Goal: Information Seeking & Learning: Learn about a topic

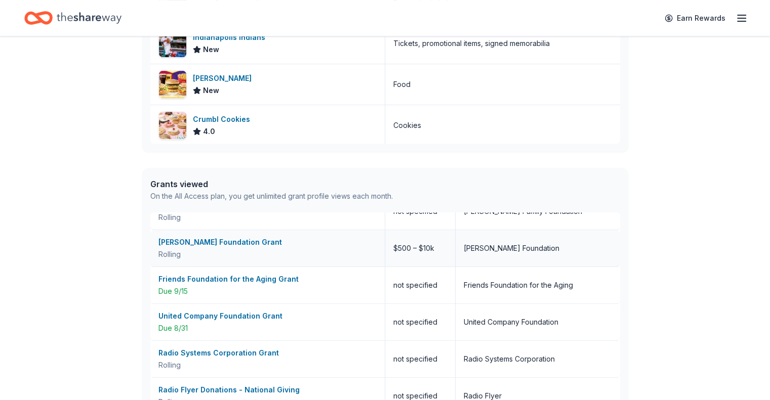
scroll to position [67, 0]
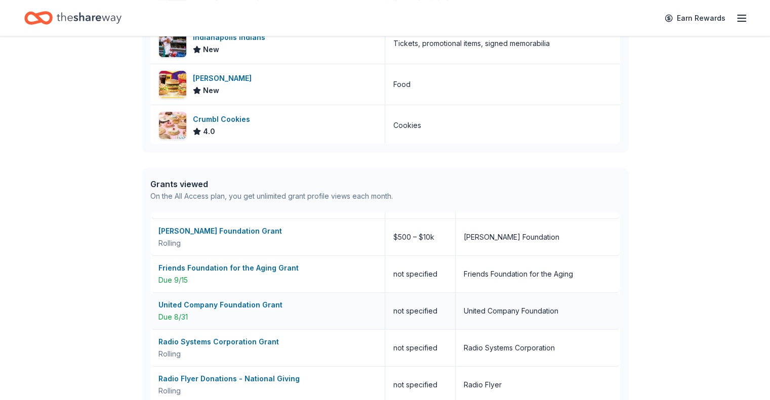
click at [261, 307] on div "United Company Foundation Grant" at bounding box center [267, 305] width 218 height 12
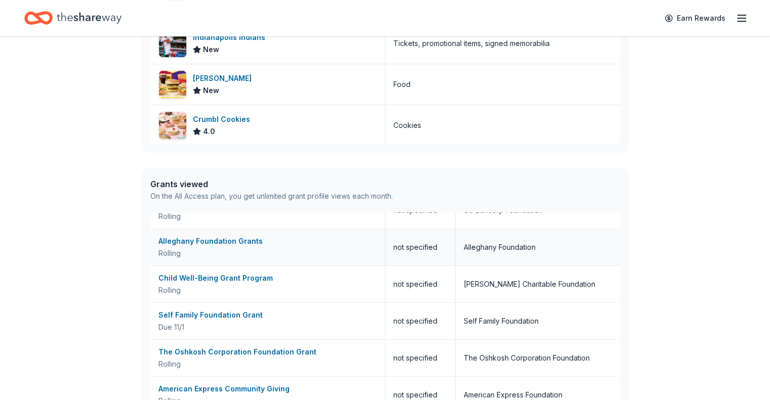
scroll to position [438, 0]
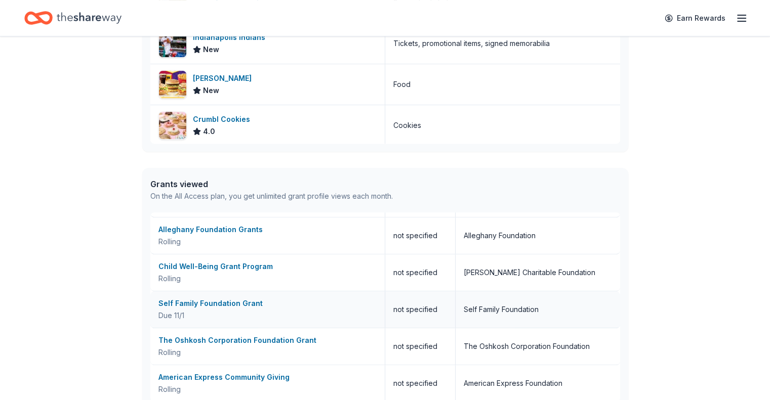
click at [243, 300] on div "Self Family Foundation Grant" at bounding box center [267, 304] width 218 height 12
click at [245, 303] on div "Self Family Foundation Grant" at bounding box center [267, 304] width 218 height 12
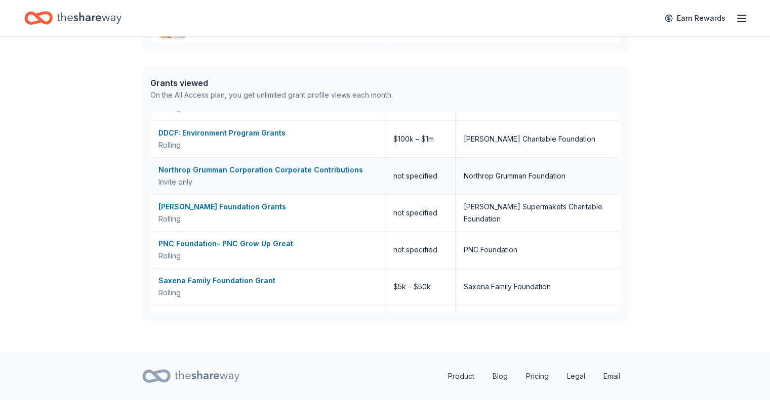
scroll to position [911, 0]
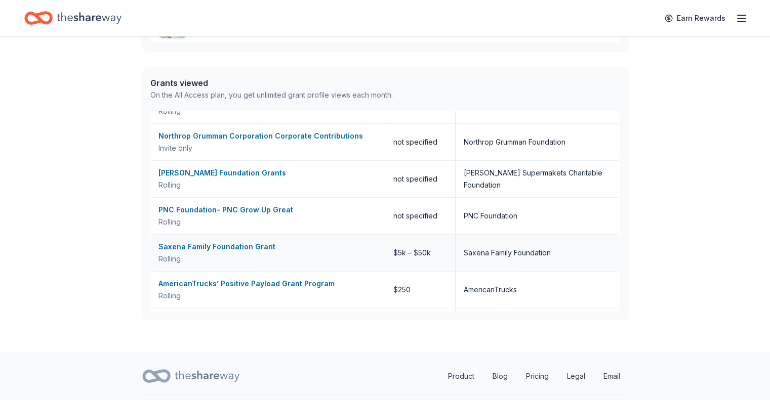
click at [255, 246] on div "Saxena Family Foundation Grant" at bounding box center [267, 247] width 218 height 12
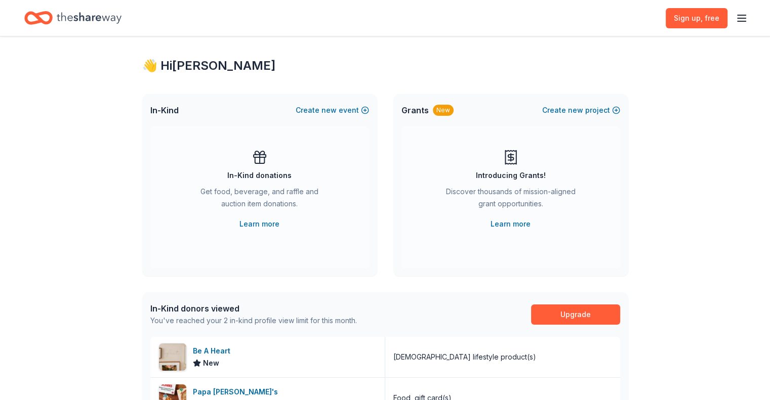
scroll to position [0, 0]
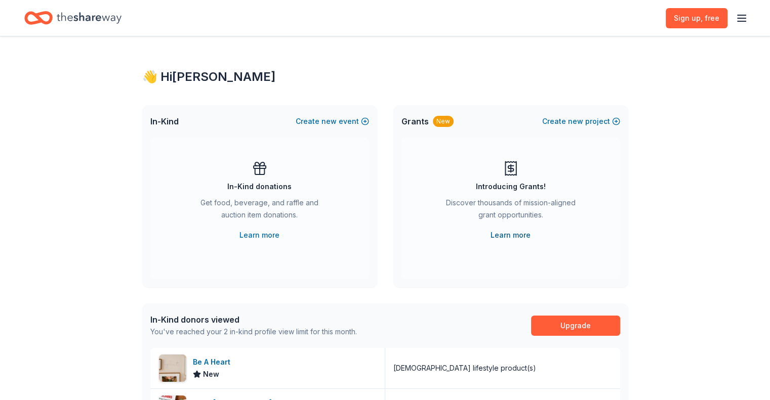
click at [512, 238] on link "Learn more" at bounding box center [510, 235] width 40 height 12
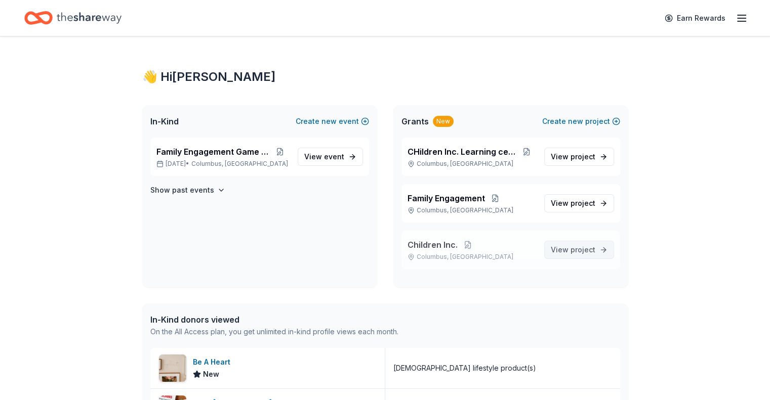
click at [584, 253] on span "project" at bounding box center [582, 249] width 25 height 9
click at [579, 253] on span "project" at bounding box center [582, 249] width 25 height 9
click at [600, 254] on link "View project" at bounding box center [579, 250] width 70 height 18
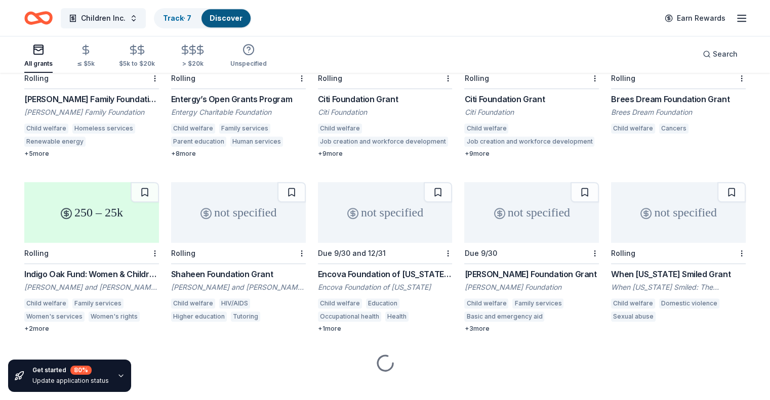
scroll to position [526, 0]
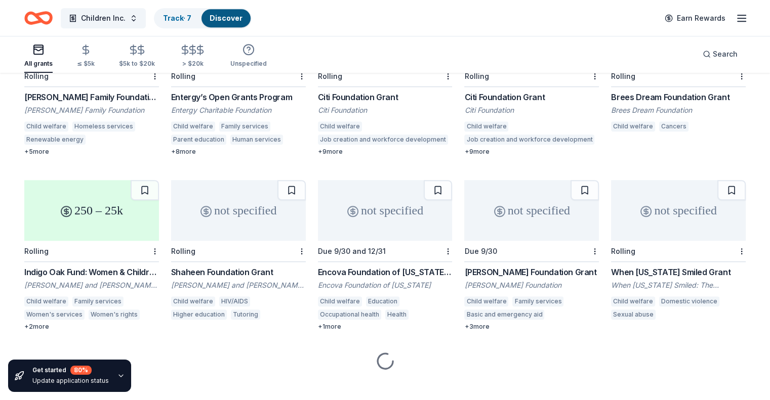
click at [521, 266] on div "[PERSON_NAME] Foundation Grant" at bounding box center [531, 272] width 135 height 12
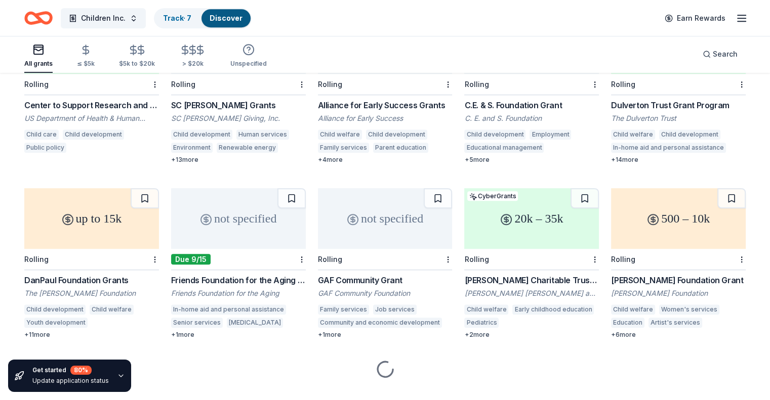
scroll to position [877, 0]
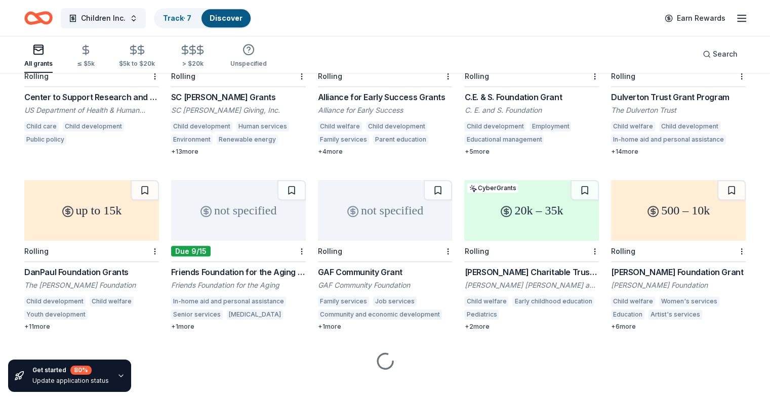
click at [493, 266] on div "[PERSON_NAME] Charitable Trust Grant" at bounding box center [531, 272] width 135 height 12
